Goal: Information Seeking & Learning: Learn about a topic

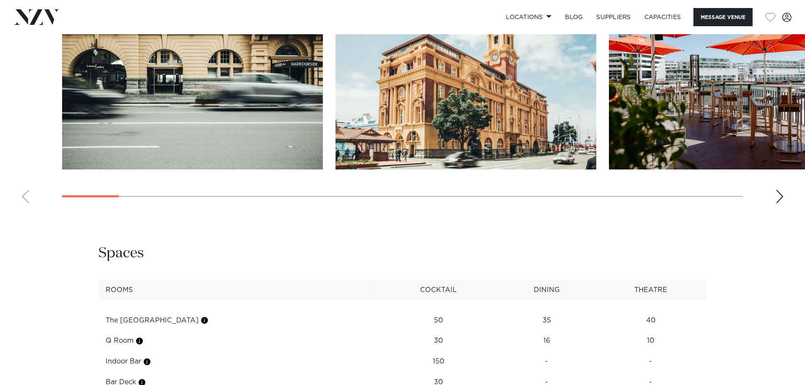
scroll to position [930, 0]
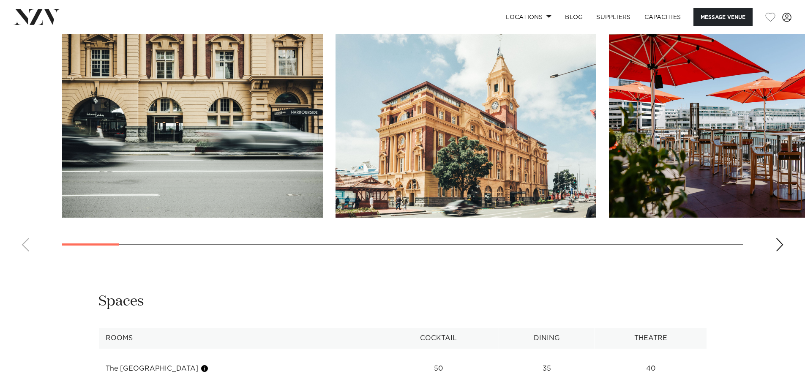
click at [783, 245] on div "Next slide" at bounding box center [780, 245] width 8 height 14
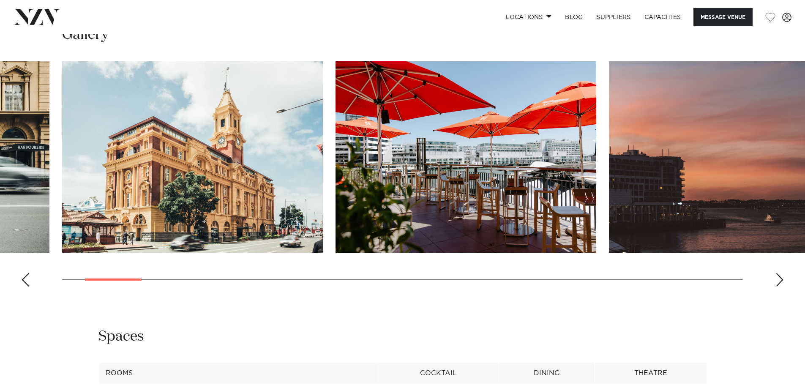
scroll to position [888, 0]
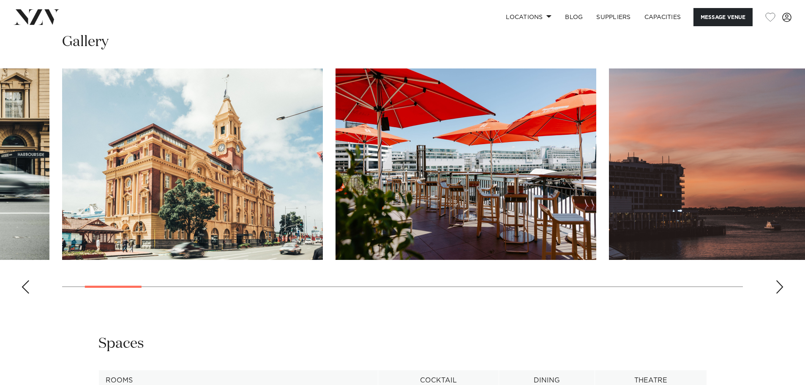
click at [495, 155] on img "3 / 30" at bounding box center [466, 163] width 261 height 191
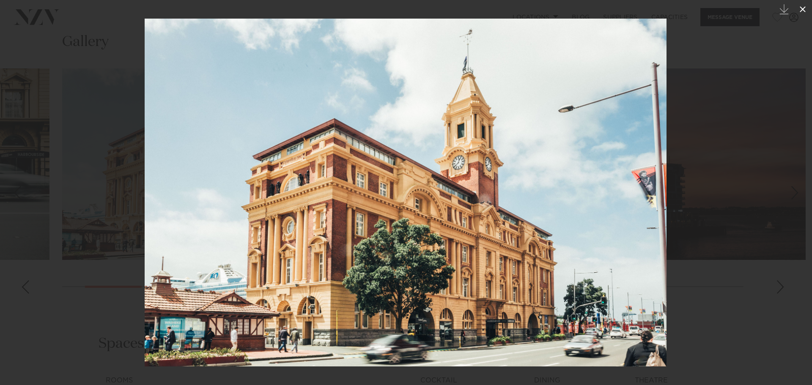
click at [804, 9] on icon at bounding box center [802, 9] width 10 height 10
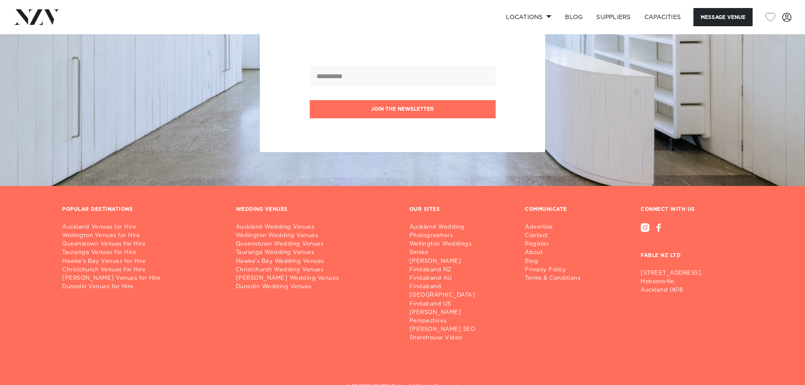
scroll to position [1520, 0]
